Goal: Task Accomplishment & Management: Manage account settings

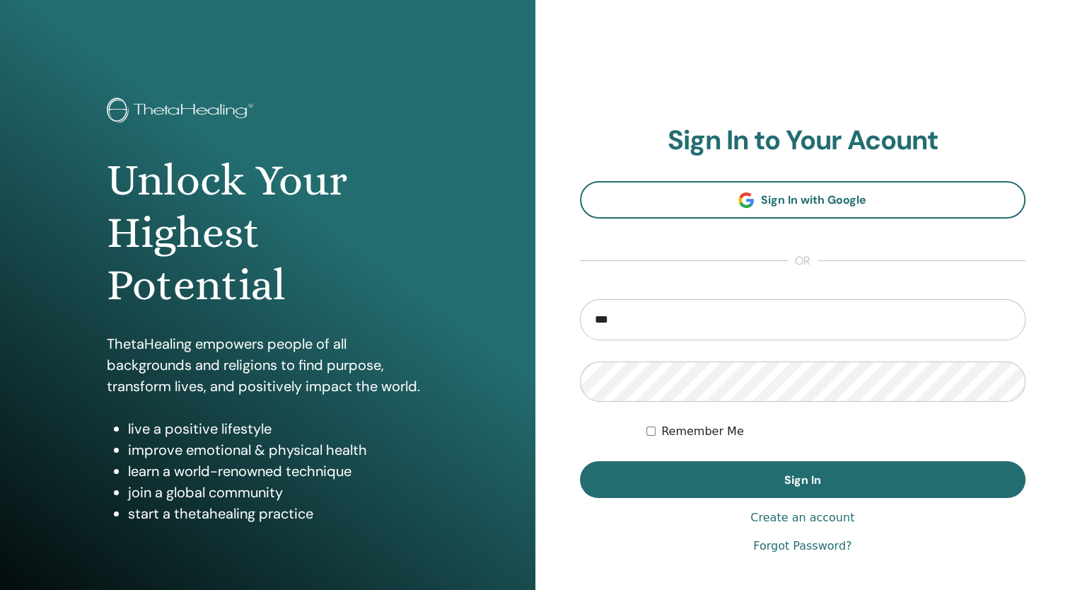
type input "**********"
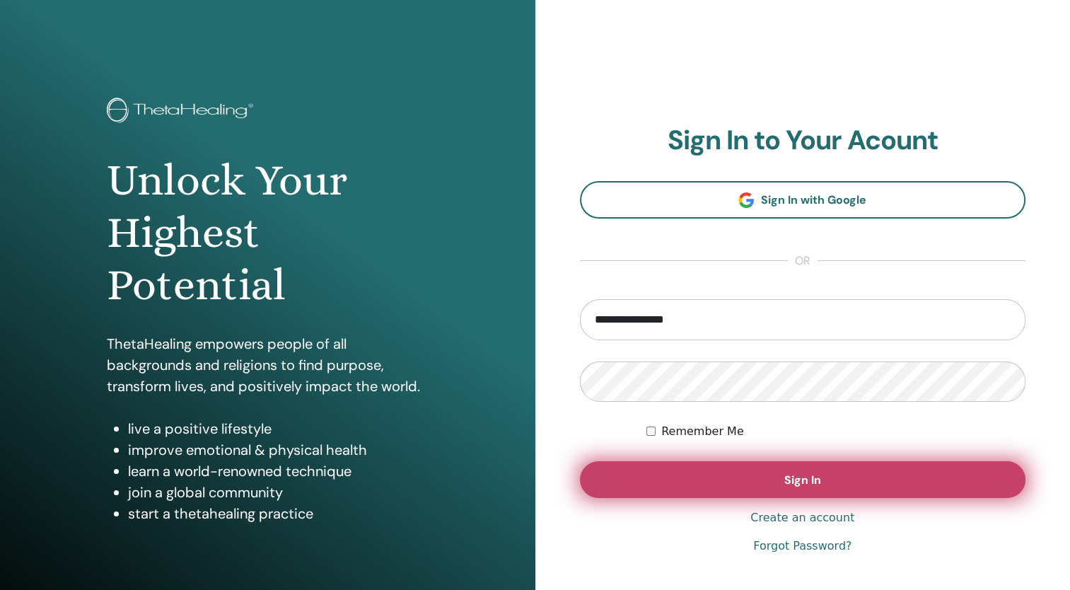
click at [823, 480] on button "Sign In" at bounding box center [803, 479] width 446 height 37
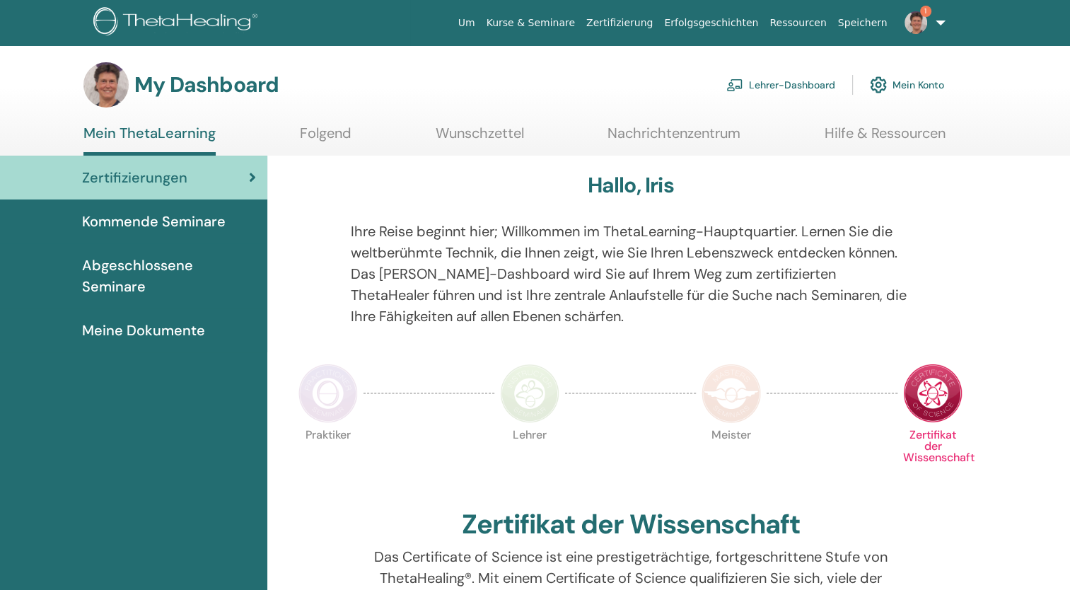
click at [939, 21] on link "1" at bounding box center [922, 22] width 58 height 45
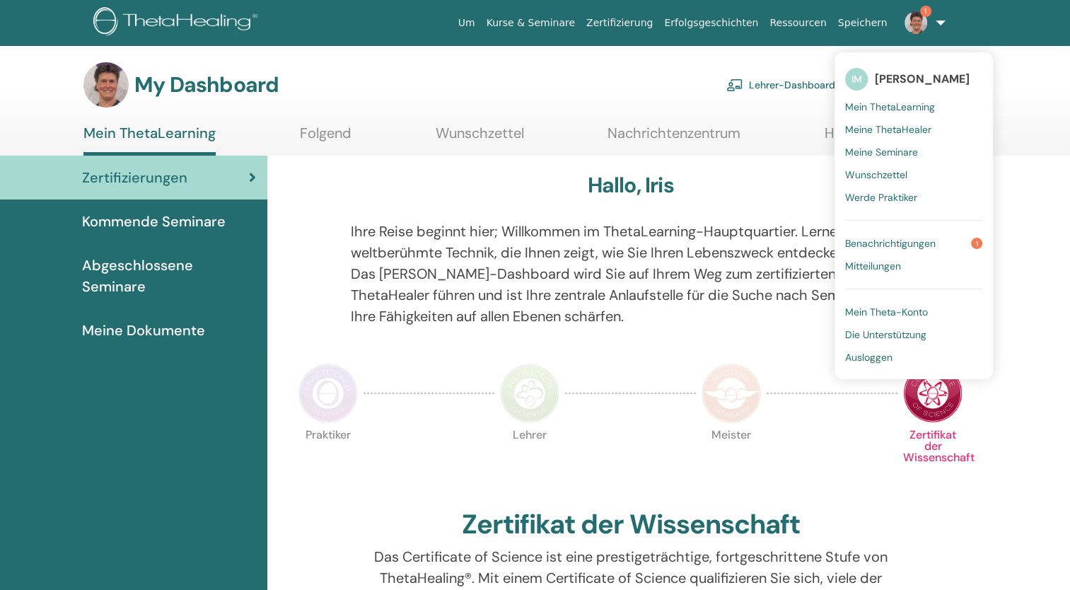
click at [936, 247] on span "Benachrichtigungen" at bounding box center [890, 243] width 91 height 13
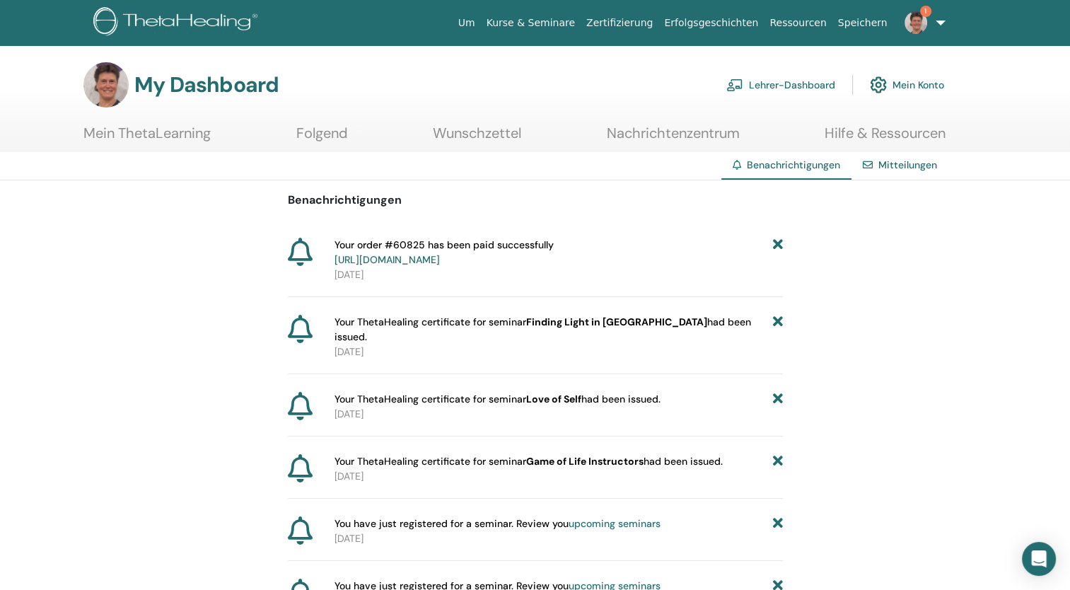
click at [937, 22] on link "1" at bounding box center [922, 22] width 58 height 45
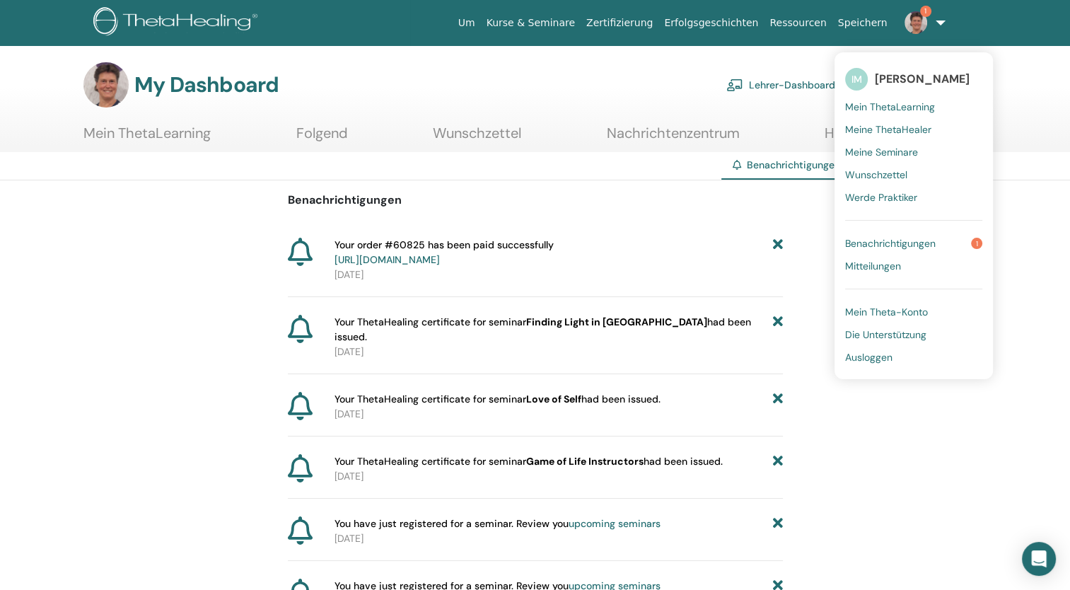
click at [971, 242] on link "Benachrichtigungen 1" at bounding box center [913, 243] width 137 height 23
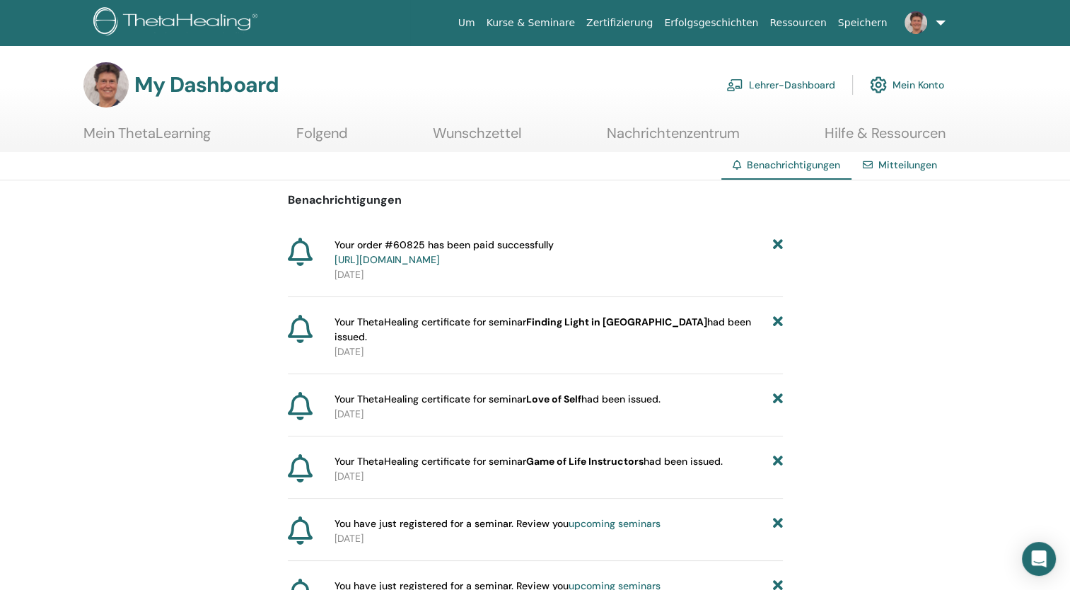
click at [766, 83] on link "Lehrer-Dashboard" at bounding box center [781, 84] width 109 height 31
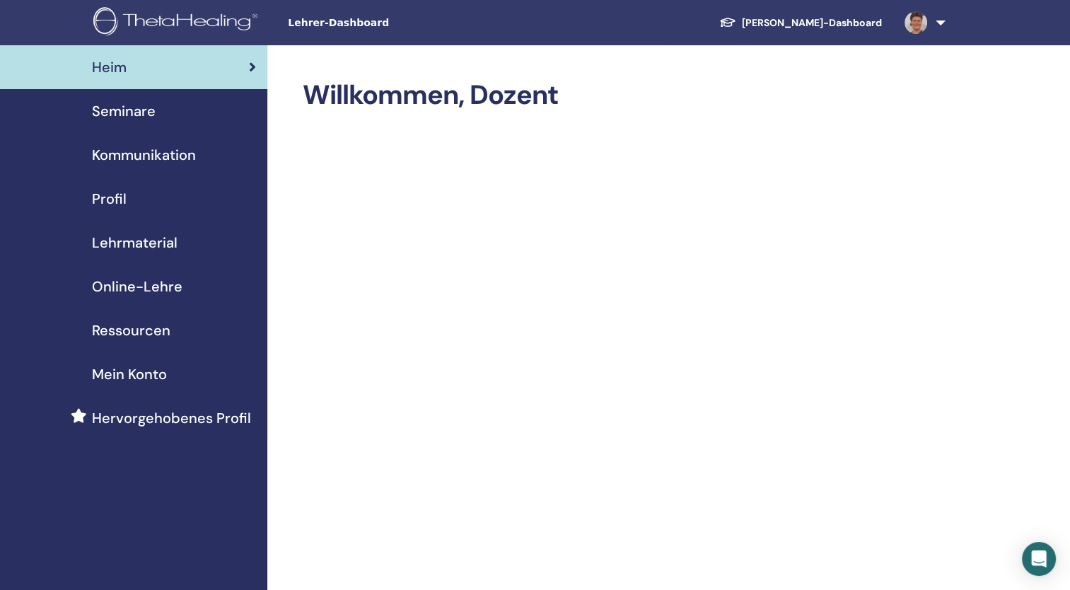
click at [150, 117] on span "Seminare" at bounding box center [124, 110] width 64 height 21
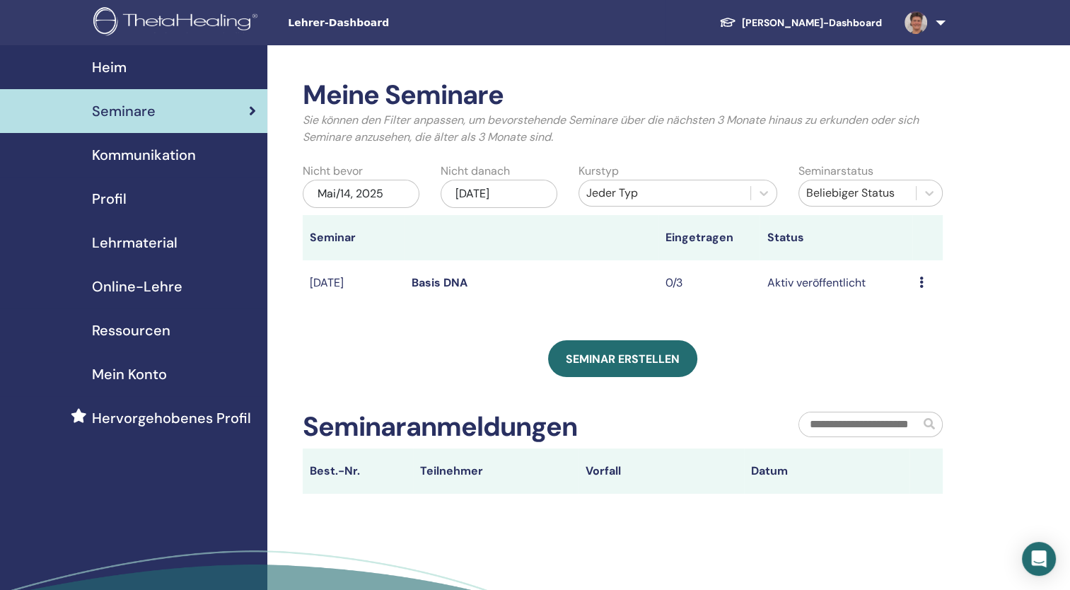
click at [918, 287] on td "Vorschau Bearbeiten Teilnehmer Absagen" at bounding box center [928, 283] width 30 height 46
click at [917, 284] on td "Vorschau Bearbeiten Teilnehmer Absagen" at bounding box center [928, 283] width 30 height 46
click at [441, 282] on link "Basis DNA" at bounding box center [440, 282] width 56 height 15
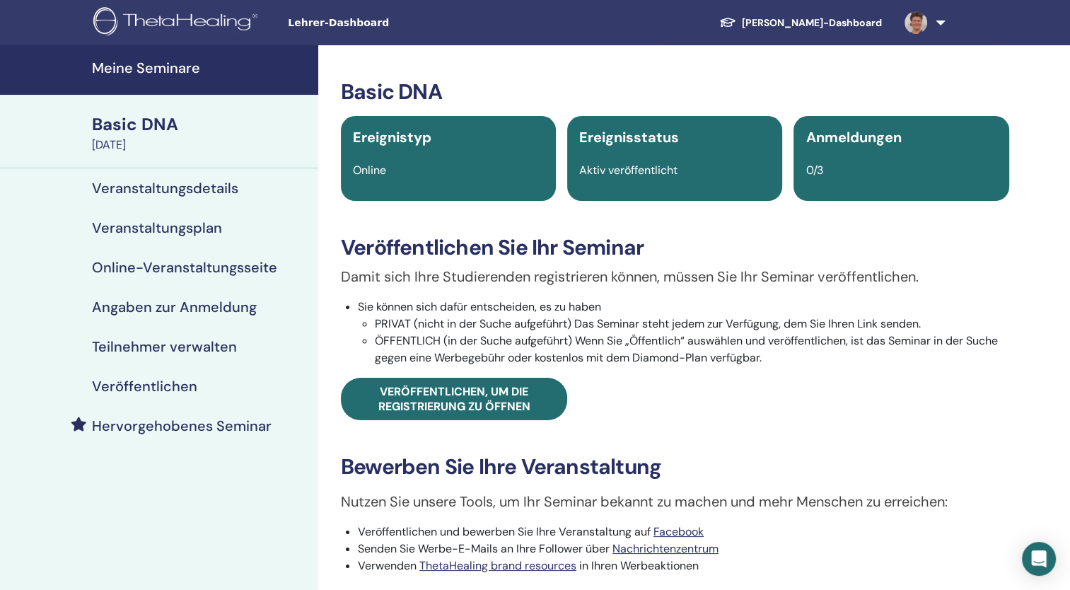
click at [175, 226] on h4 "Veranstaltungsplan" at bounding box center [157, 227] width 130 height 17
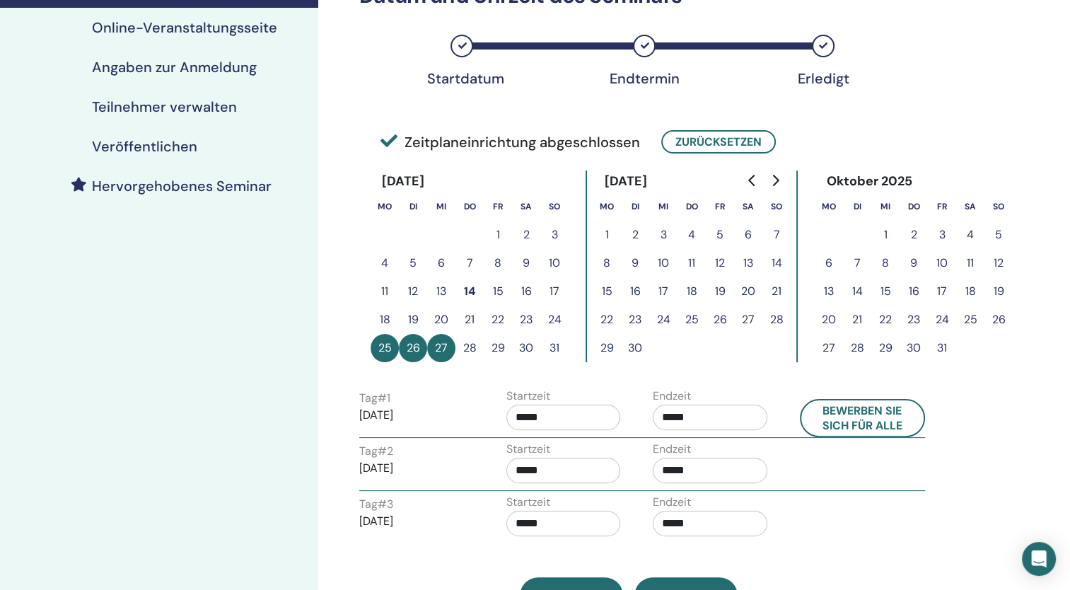
scroll to position [141, 0]
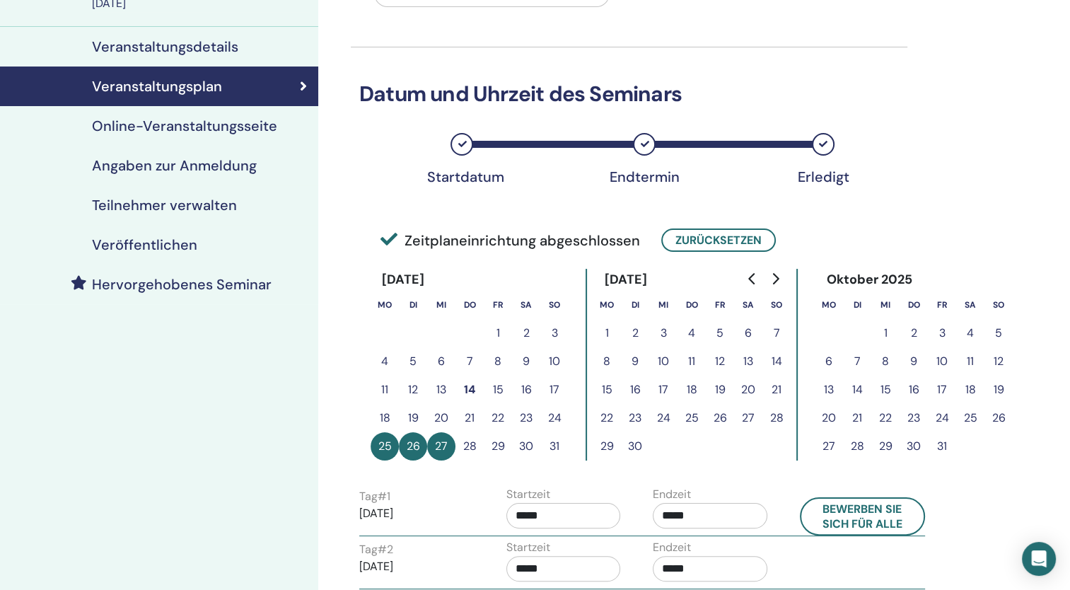
click at [228, 132] on h4 "Online-Veranstaltungsseite" at bounding box center [184, 125] width 185 height 17
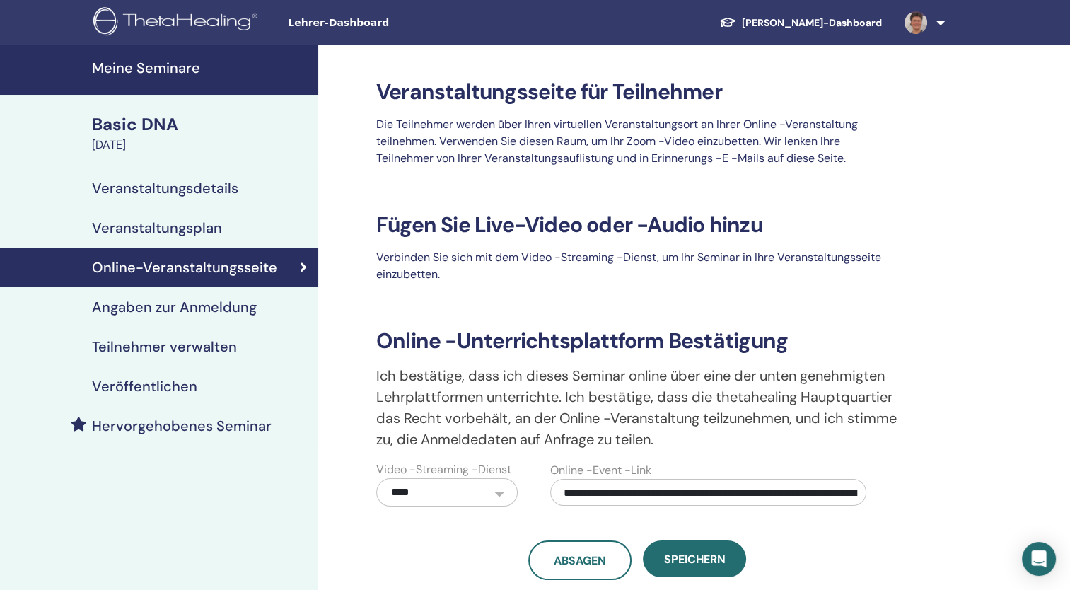
scroll to position [71, 0]
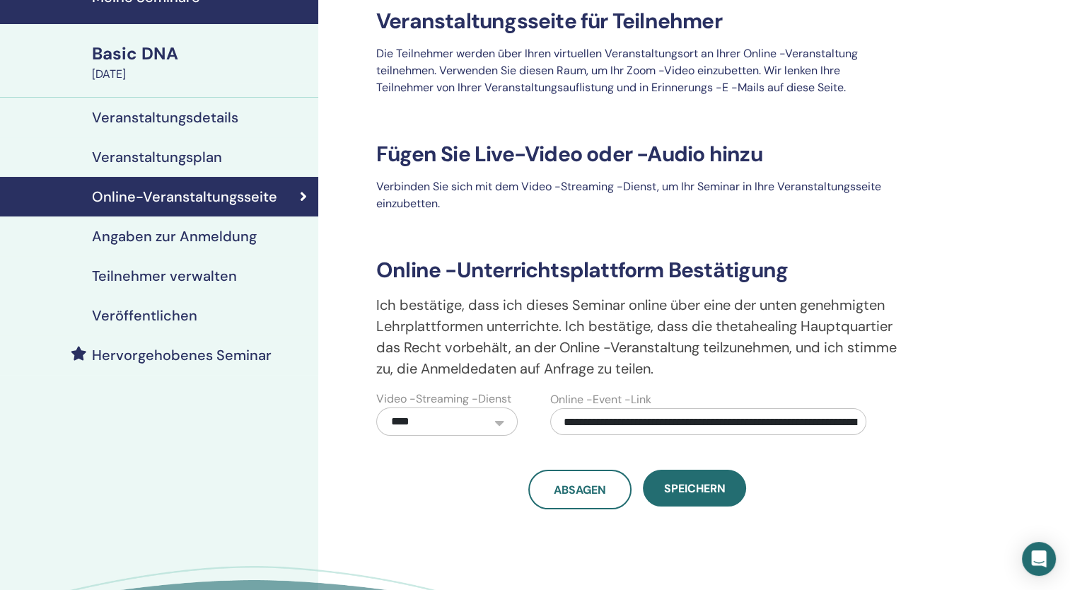
click at [216, 238] on h4 "Angaben zur Anmeldung" at bounding box center [174, 236] width 165 height 17
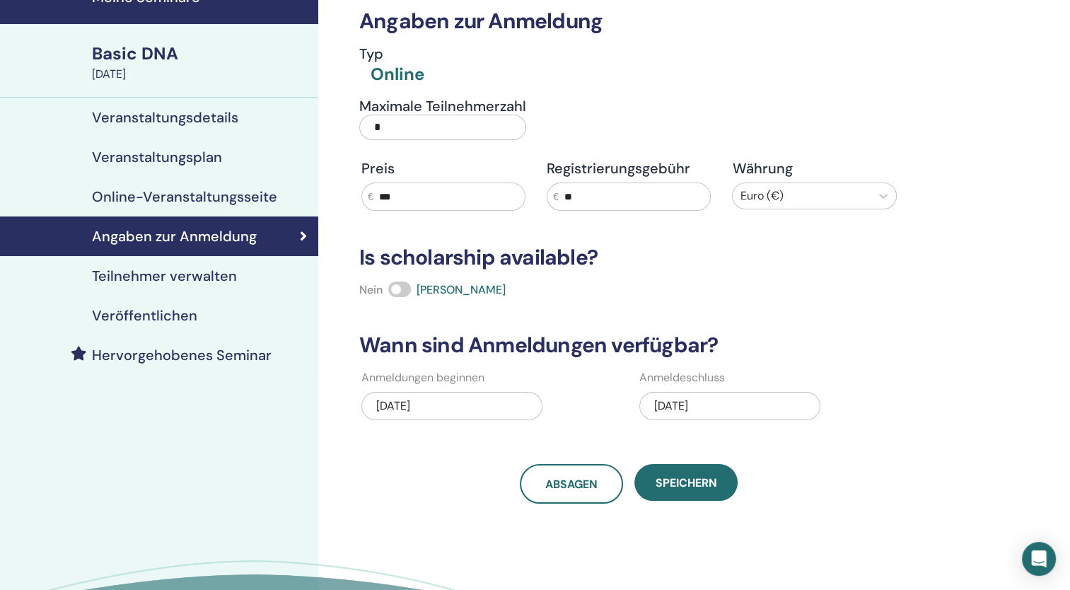
click at [386, 125] on input "*" at bounding box center [442, 127] width 167 height 25
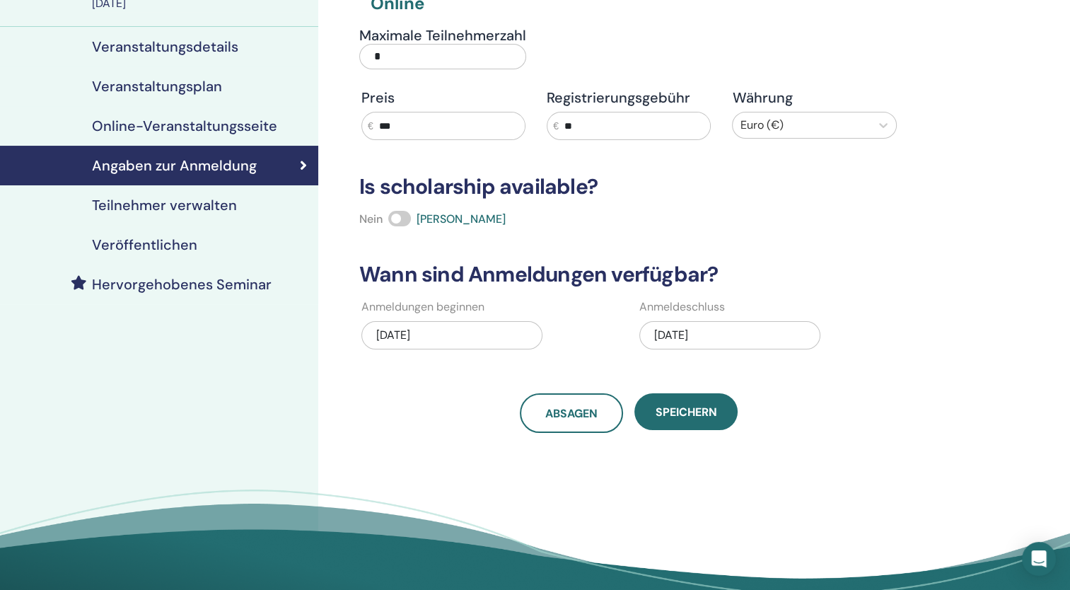
type input "*"
click at [705, 337] on div "08/17/2025" at bounding box center [730, 335] width 181 height 28
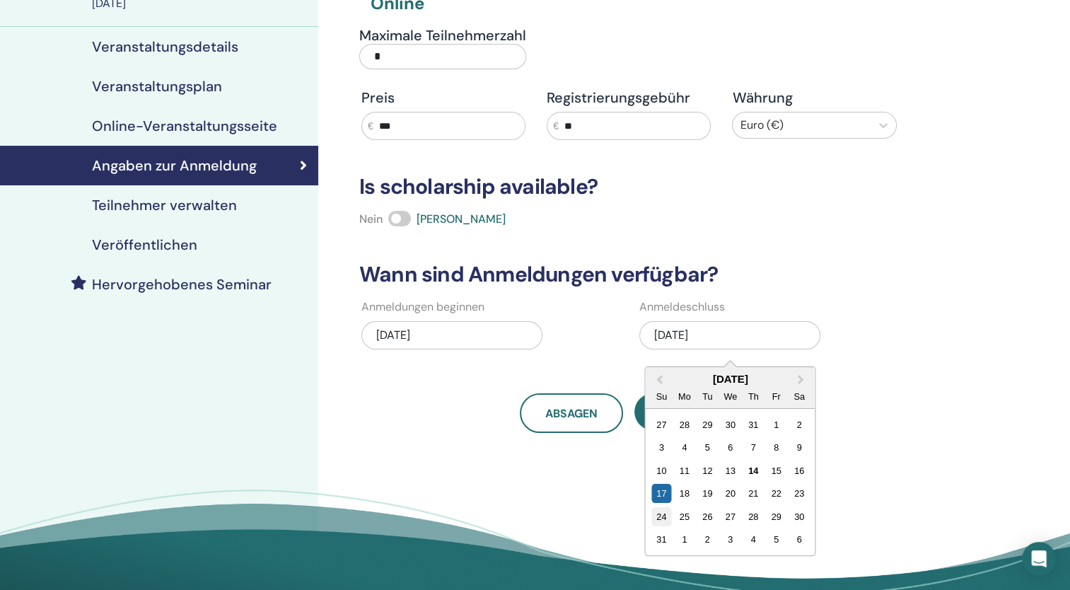
click at [657, 514] on div "24" at bounding box center [661, 516] width 19 height 19
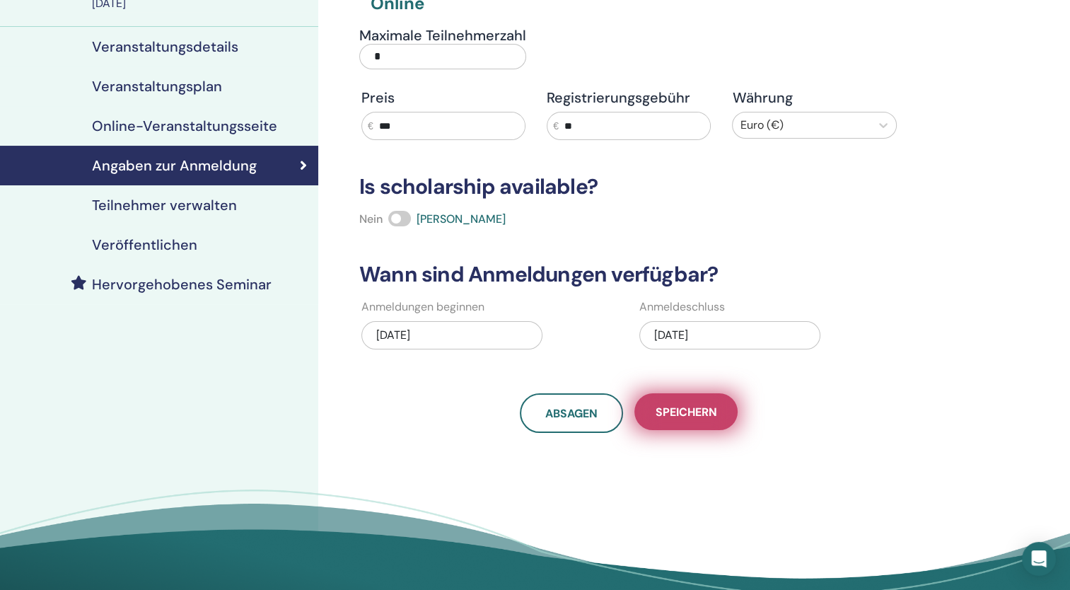
click at [700, 415] on span "Speichern" at bounding box center [687, 412] width 62 height 15
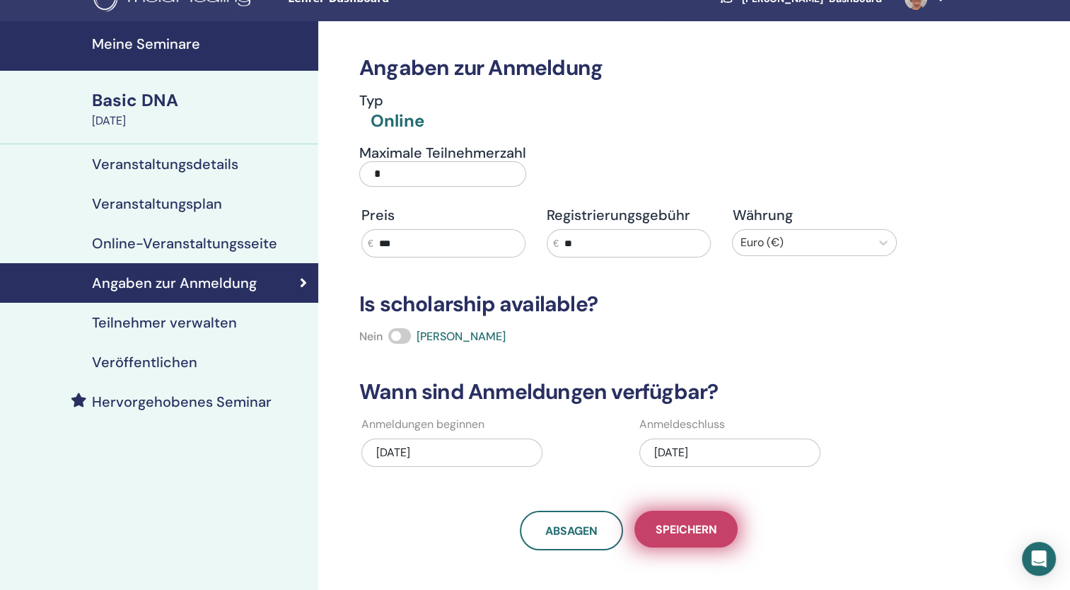
scroll to position [0, 0]
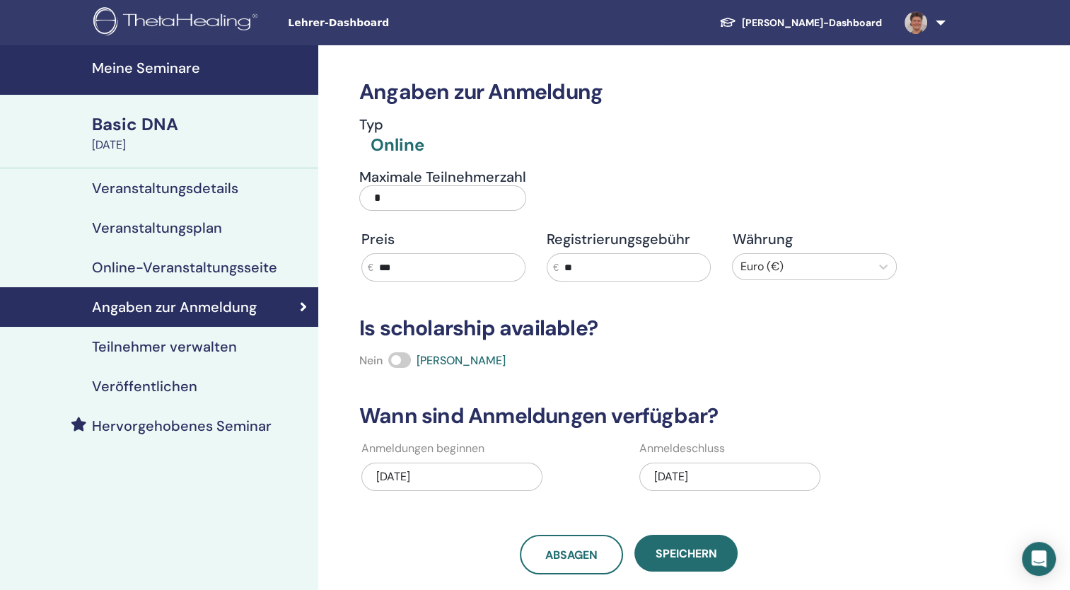
click at [191, 193] on h4 "Veranstaltungsdetails" at bounding box center [165, 188] width 146 height 17
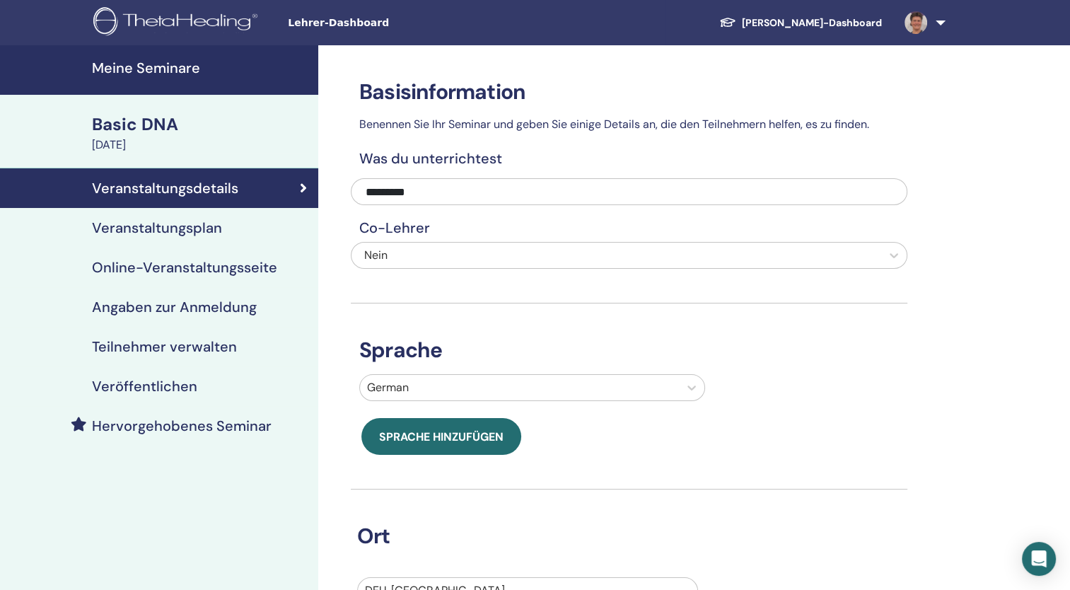
click at [209, 270] on h4 "Online-Veranstaltungsseite" at bounding box center [184, 267] width 185 height 17
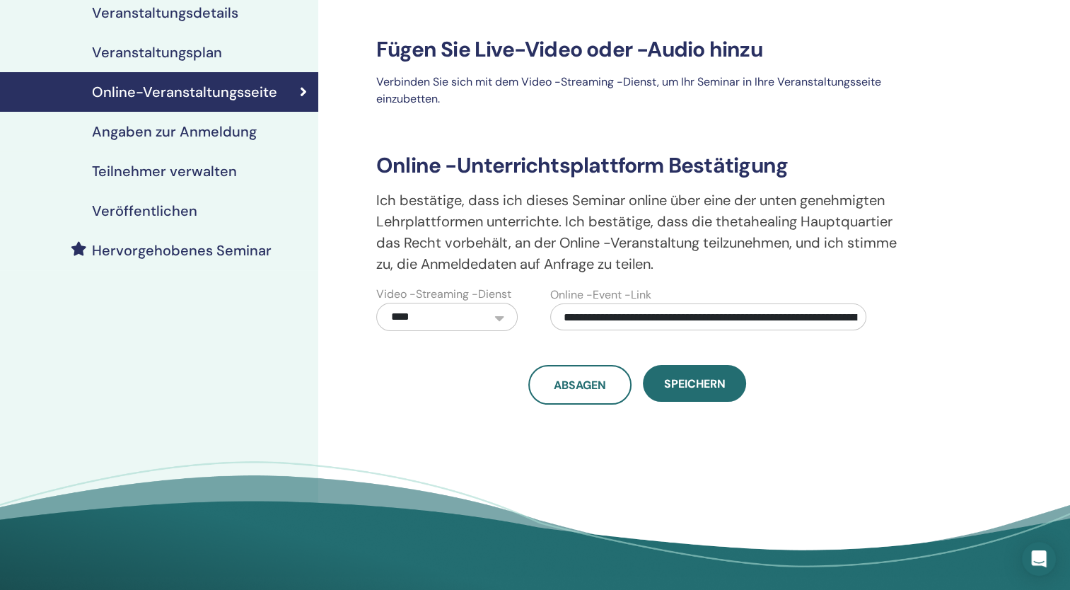
scroll to position [141, 0]
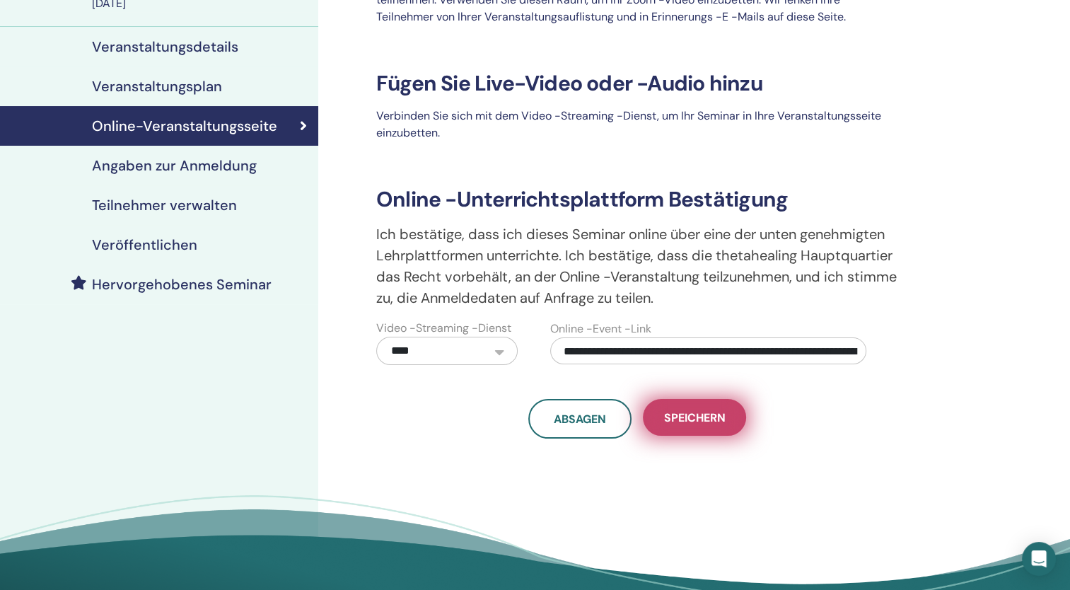
click at [694, 425] on button "Speichern" at bounding box center [694, 417] width 103 height 37
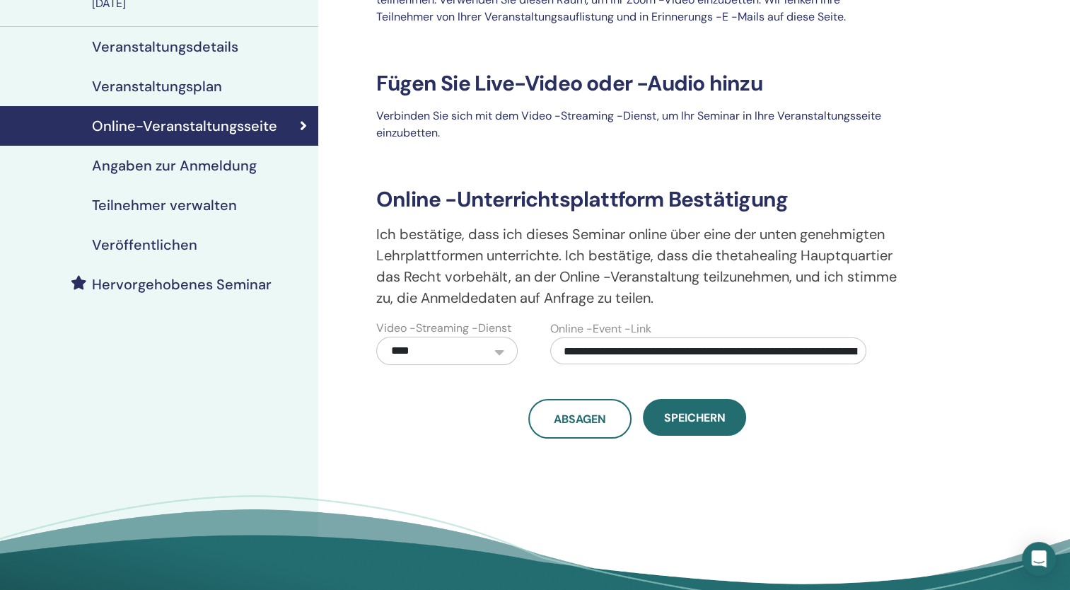
click at [177, 203] on h4 "Teilnehmer verwalten" at bounding box center [164, 205] width 145 height 17
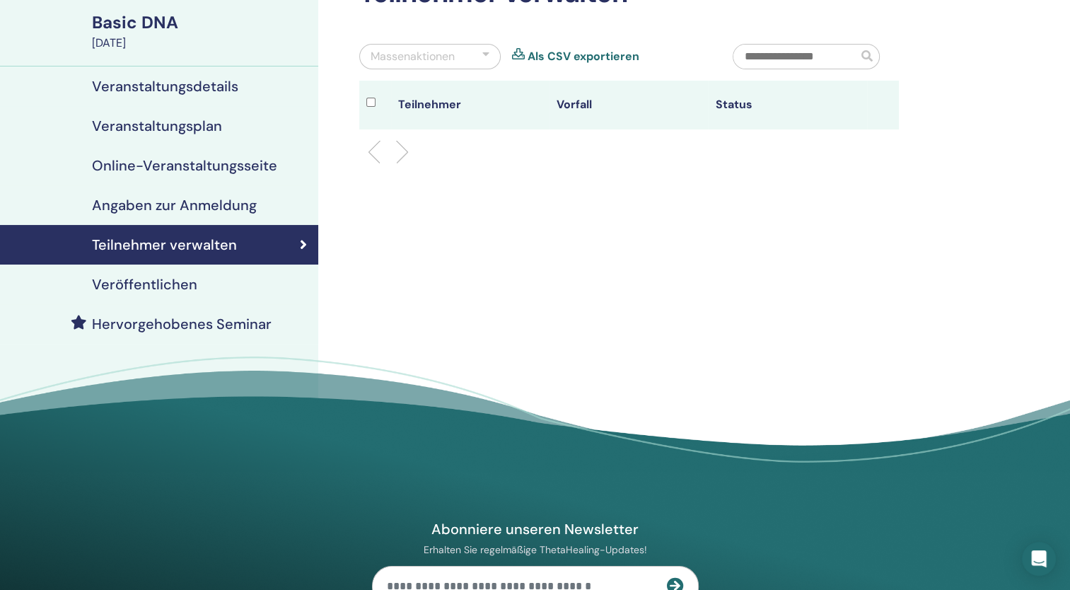
scroll to position [71, 0]
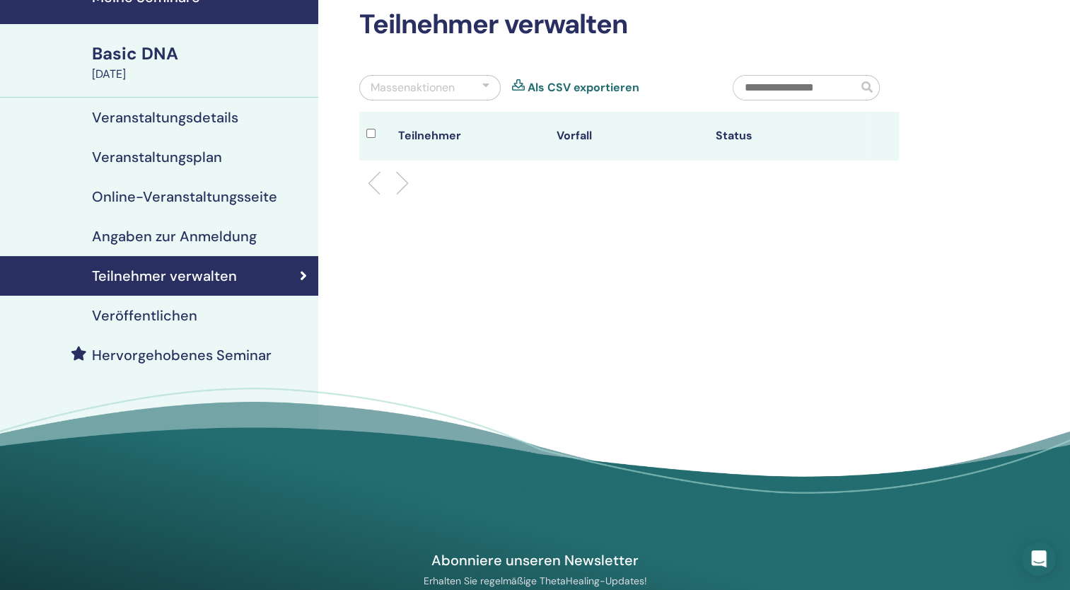
click at [193, 102] on link "Veranstaltungsdetails" at bounding box center [159, 118] width 318 height 40
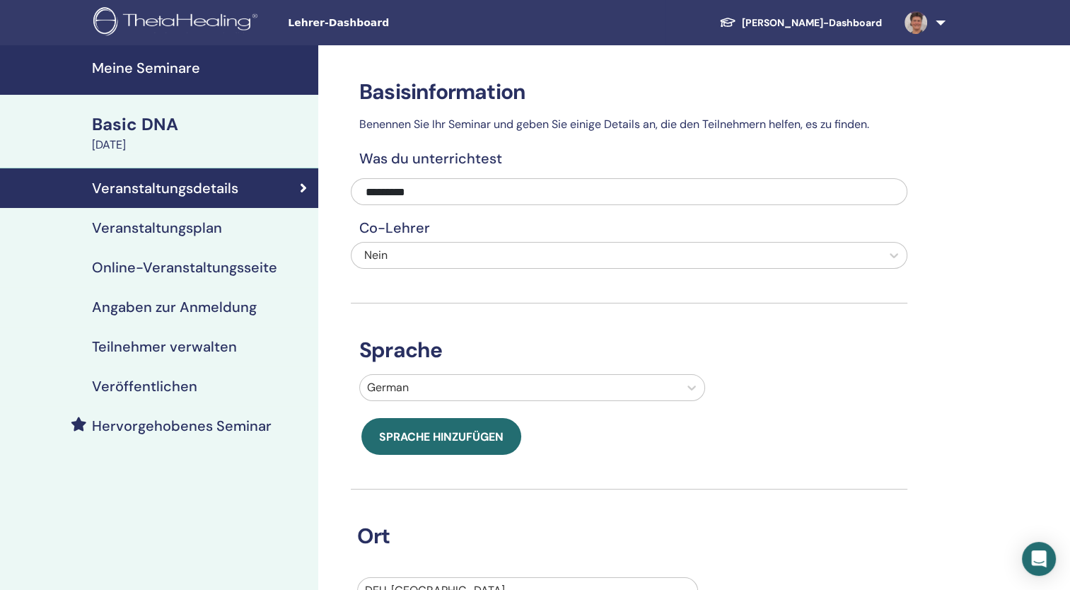
click at [161, 78] on link "Meine Seminare" at bounding box center [159, 70] width 318 height 50
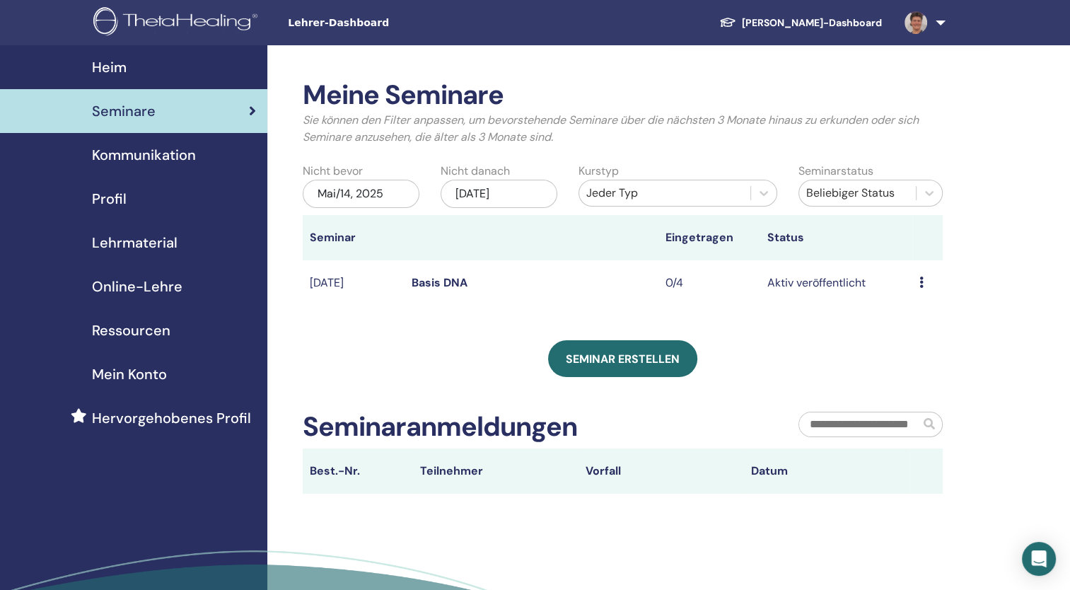
click at [159, 288] on span "Online-Lehre" at bounding box center [137, 286] width 91 height 21
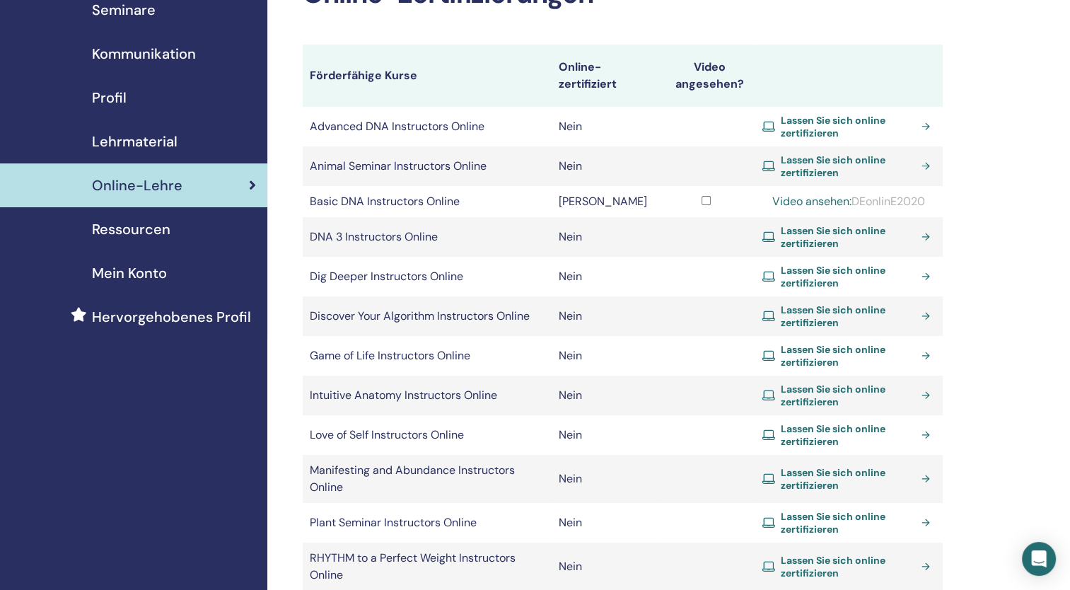
scroll to position [141, 0]
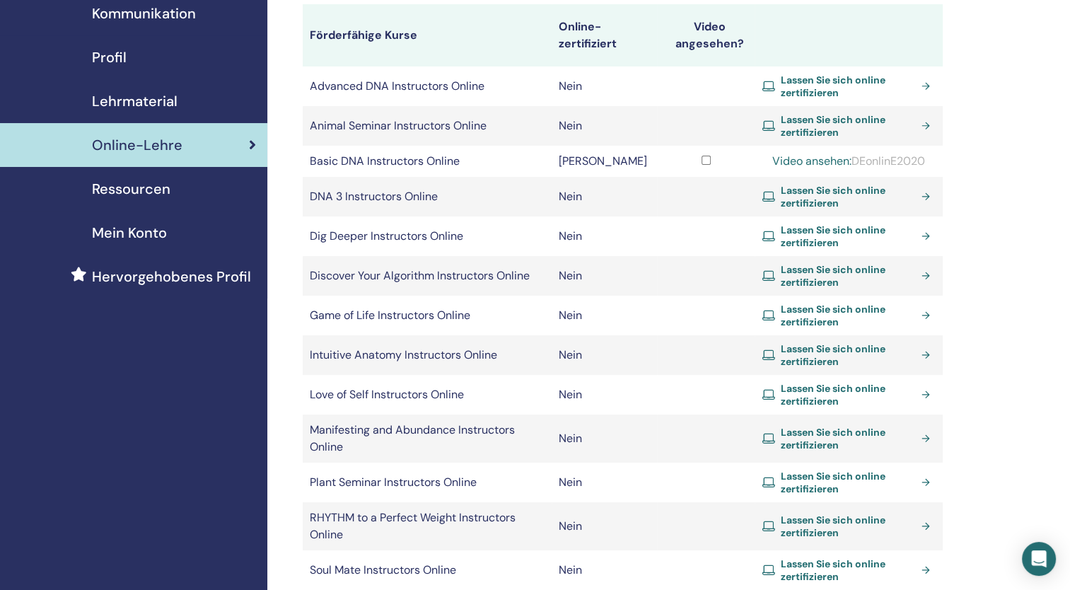
click at [144, 98] on span "Lehrmaterial" at bounding box center [135, 101] width 86 height 21
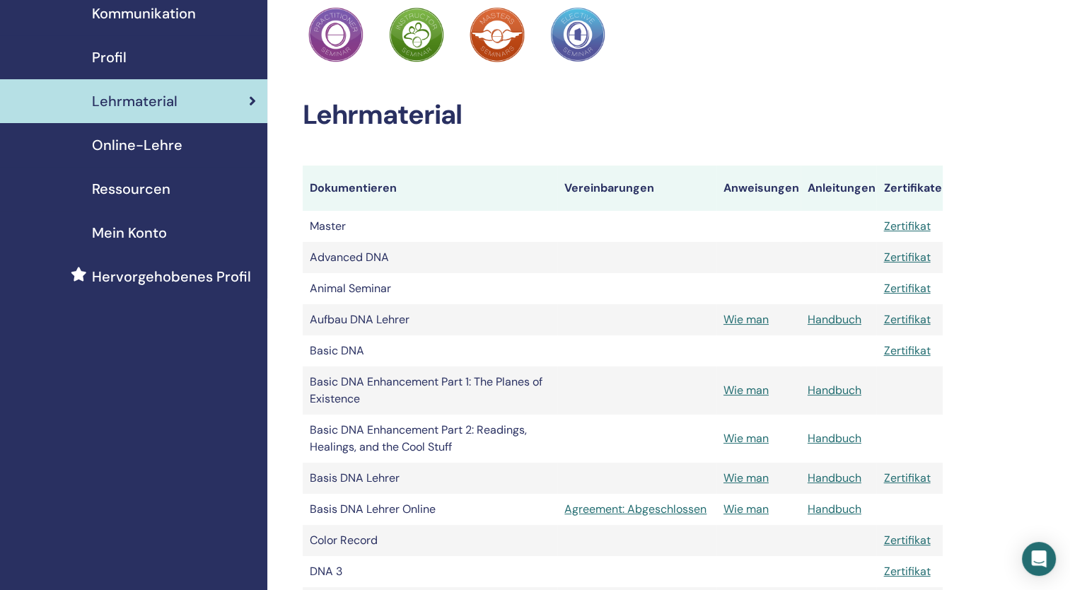
scroll to position [212, 0]
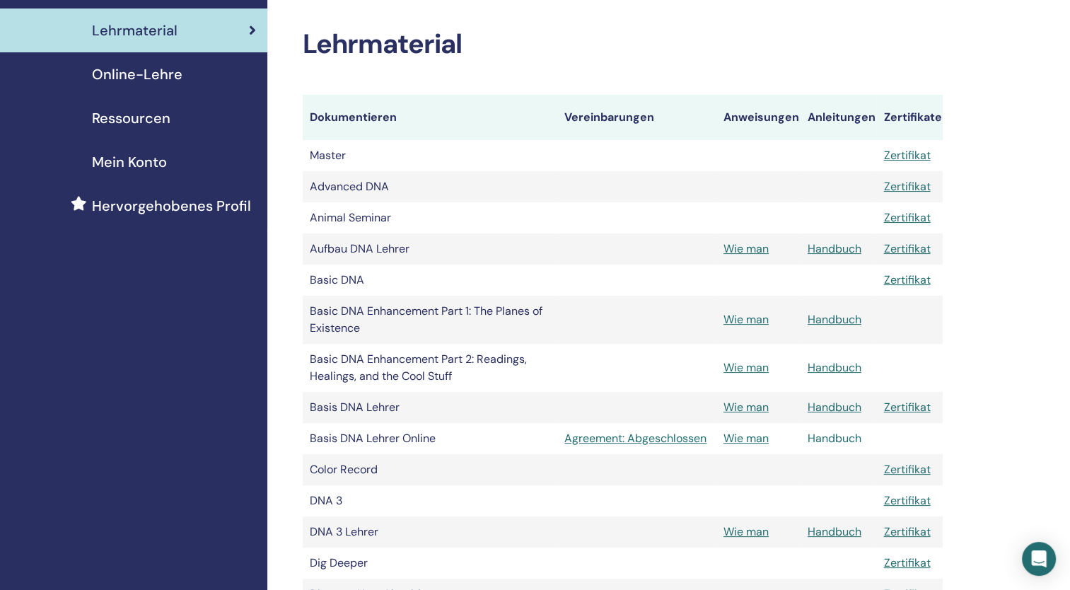
click at [826, 439] on link "Handbuch" at bounding box center [835, 438] width 54 height 15
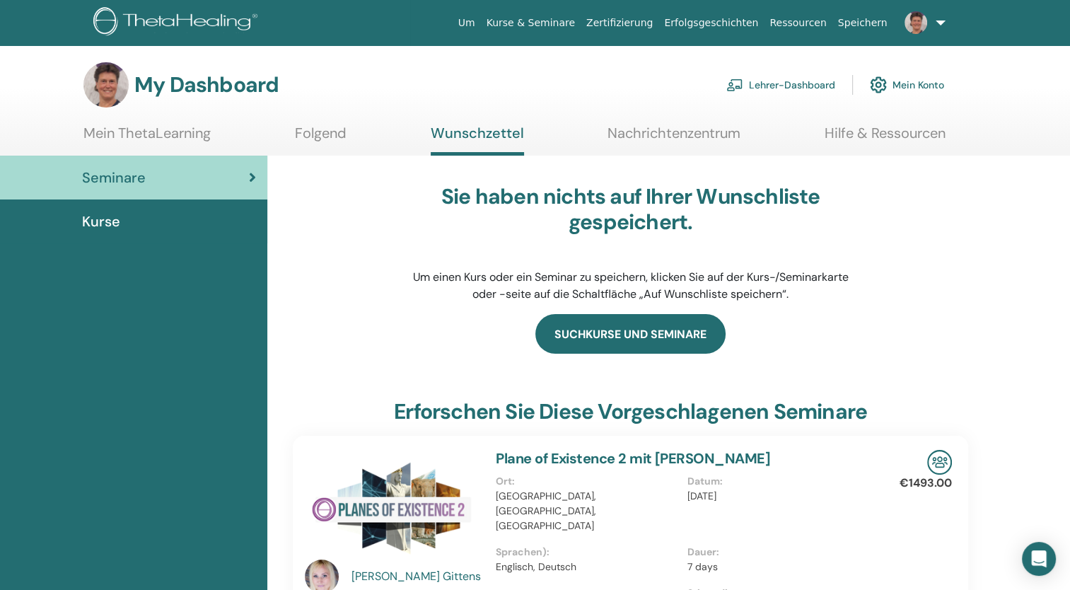
click at [637, 328] on link "Suchkurse und Seminare" at bounding box center [631, 334] width 190 height 40
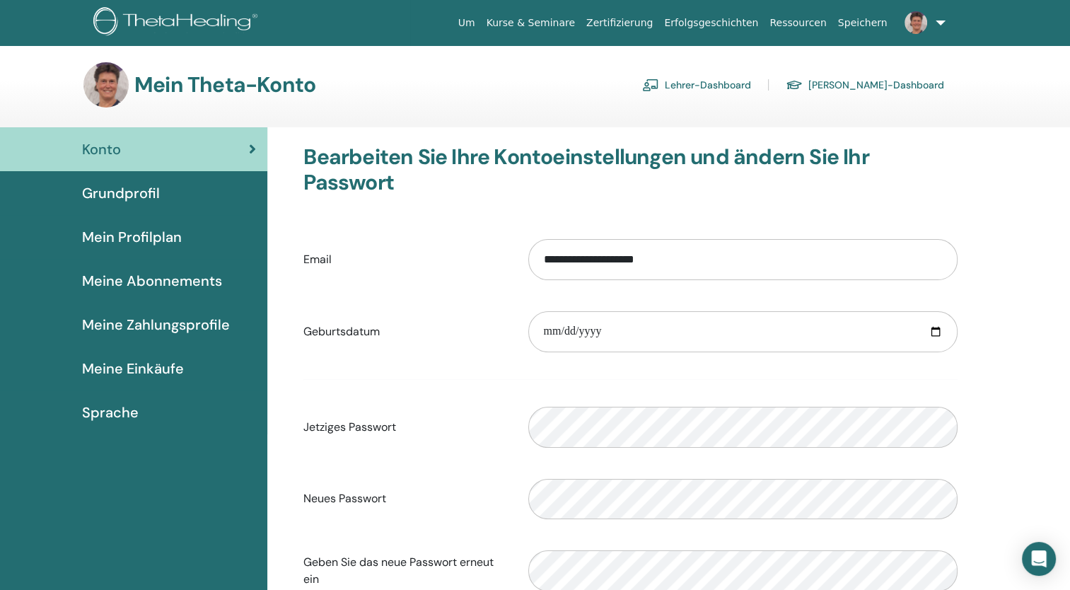
click at [724, 82] on link "Lehrer-Dashboard" at bounding box center [696, 85] width 109 height 23
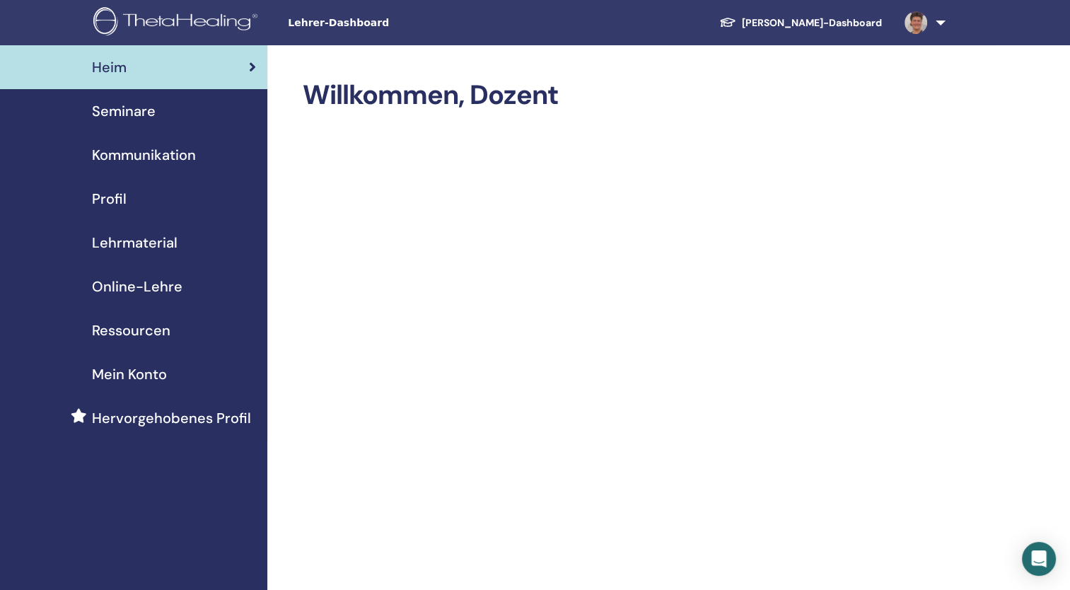
click at [122, 68] on span "Heim" at bounding box center [109, 67] width 35 height 21
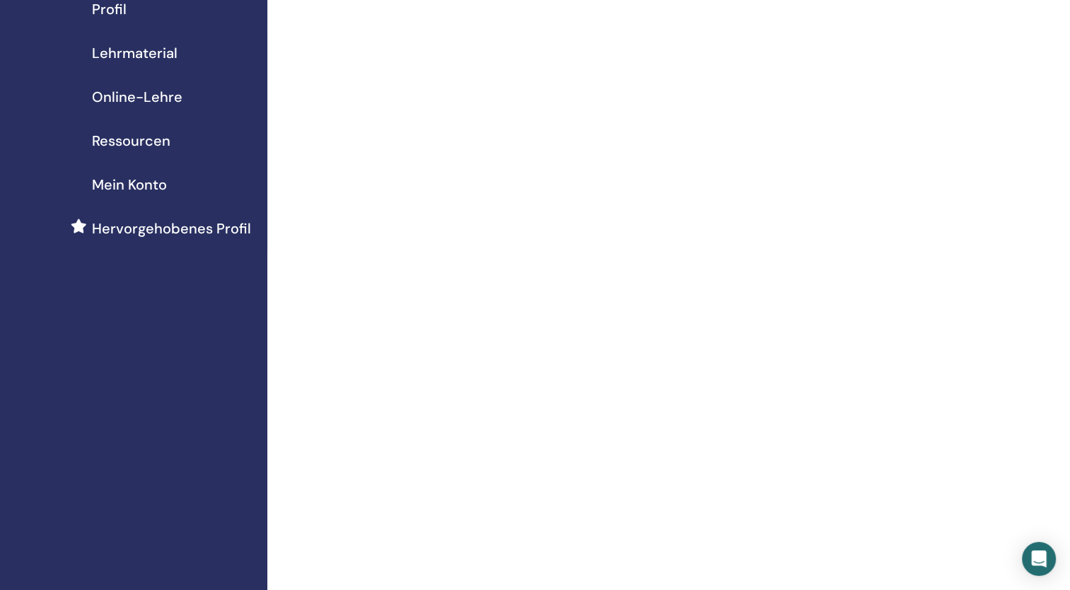
scroll to position [141, 0]
